Goal: Transaction & Acquisition: Purchase product/service

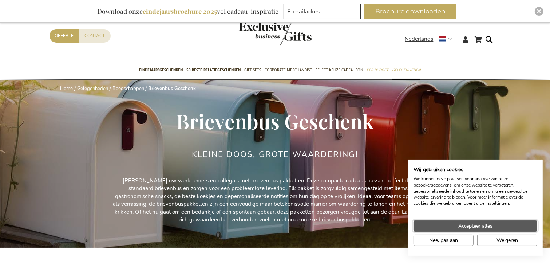
click at [472, 227] on span "Accepteer alles" at bounding box center [475, 226] width 34 height 8
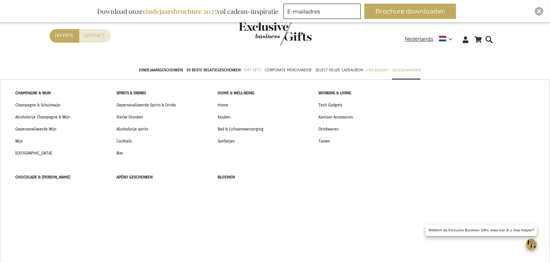
click at [250, 69] on span "Gift Sets" at bounding box center [252, 70] width 17 height 8
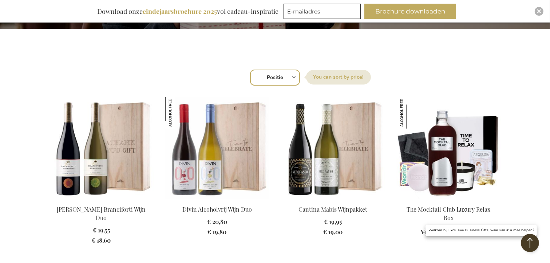
scroll to position [211, 0]
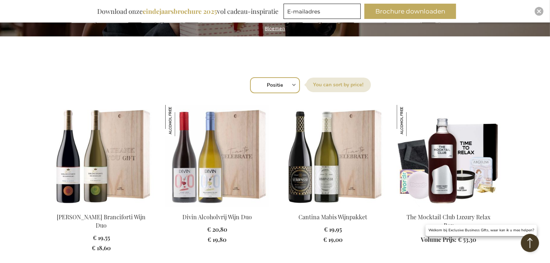
click at [282, 86] on select "Positie Best Sellers Meest bekeken Nieuw Biggest Saving Price: low to high Pric…" at bounding box center [275, 85] width 50 height 16
select select "price_asc"
click at [250, 77] on select "Positie Best Sellers Meest bekeken Nieuw Biggest Saving Price: low to high Pric…" at bounding box center [275, 85] width 50 height 16
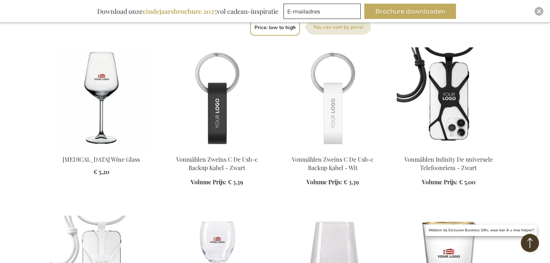
scroll to position [274, 0]
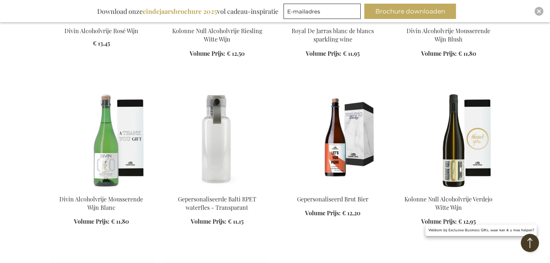
scroll to position [1745, 0]
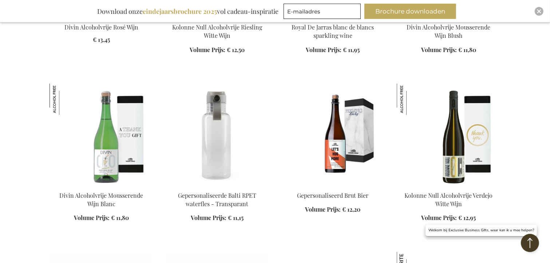
drag, startPoint x: 0, startPoint y: 0, endPoint x: 556, endPoint y: 257, distance: 612.3
